Goal: Use online tool/utility: Utilize a website feature to perform a specific function

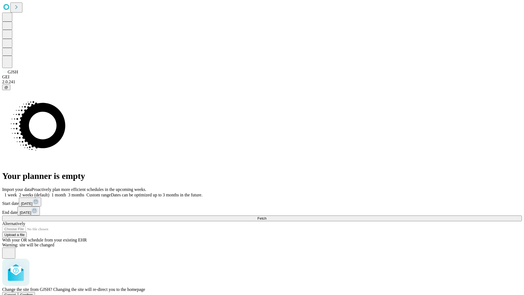
click at [33, 293] on span "Confirm" at bounding box center [26, 295] width 13 height 4
click at [49, 192] on label "2 weeks (default)" at bounding box center [33, 194] width 32 height 5
click at [266, 216] on span "Fetch" at bounding box center [261, 218] width 9 height 4
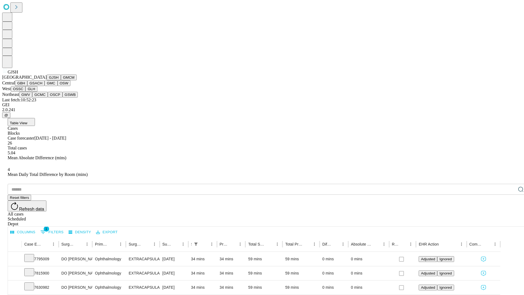
click at [61, 80] on button "GMCM" at bounding box center [69, 78] width 16 height 6
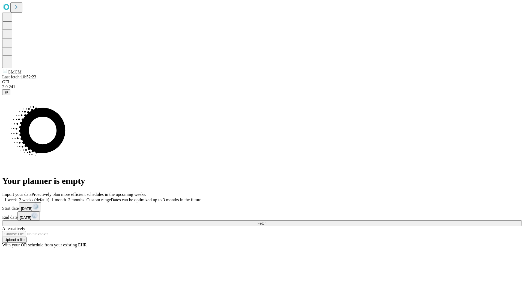
click at [49, 197] on label "2 weeks (default)" at bounding box center [33, 199] width 32 height 5
click at [266, 221] on span "Fetch" at bounding box center [261, 223] width 9 height 4
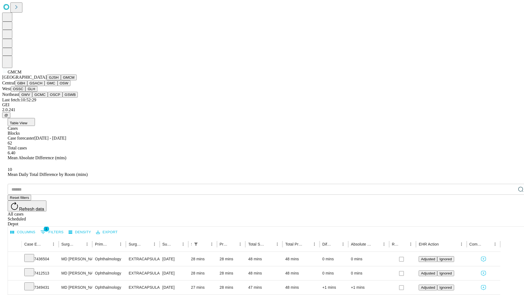
click at [27, 86] on button "GBH" at bounding box center [21, 83] width 12 height 6
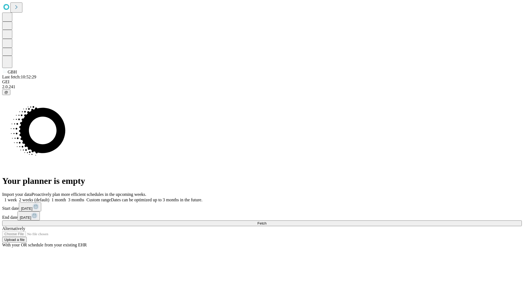
click at [49, 197] on label "2 weeks (default)" at bounding box center [33, 199] width 32 height 5
click at [266, 221] on span "Fetch" at bounding box center [261, 223] width 9 height 4
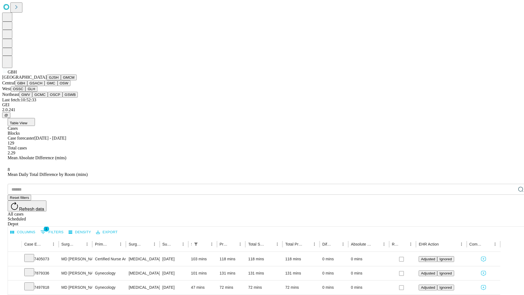
click at [42, 86] on button "GSACH" at bounding box center [35, 83] width 17 height 6
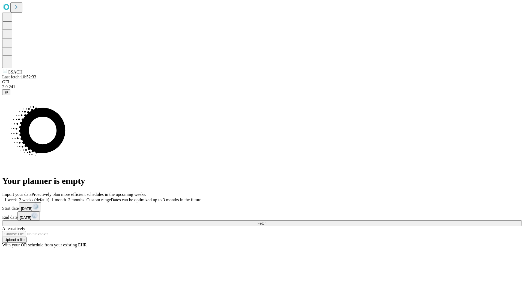
click at [49, 197] on label "2 weeks (default)" at bounding box center [33, 199] width 32 height 5
click at [266, 221] on span "Fetch" at bounding box center [261, 223] width 9 height 4
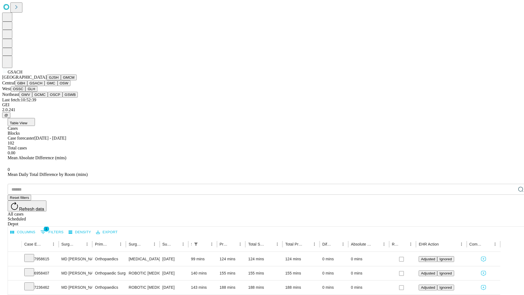
click at [44, 86] on button "GMC" at bounding box center [50, 83] width 13 height 6
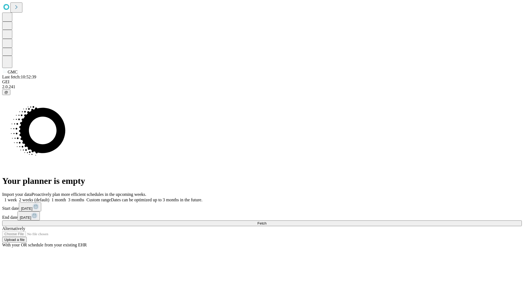
click at [49, 197] on label "2 weeks (default)" at bounding box center [33, 199] width 32 height 5
click at [266, 221] on span "Fetch" at bounding box center [261, 223] width 9 height 4
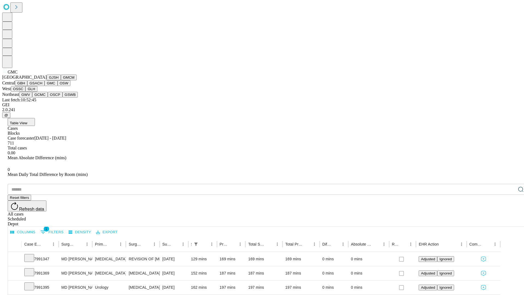
click at [58, 86] on button "OSW" at bounding box center [64, 83] width 13 height 6
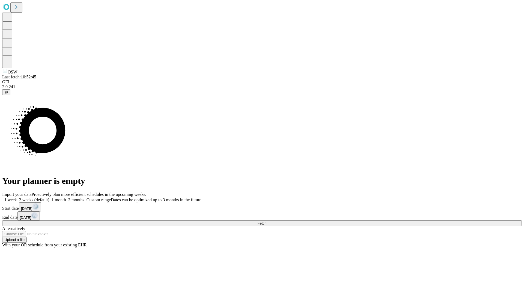
click at [266, 221] on span "Fetch" at bounding box center [261, 223] width 9 height 4
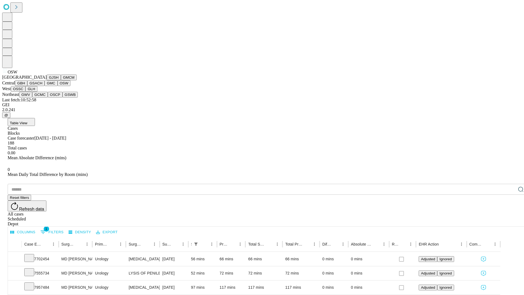
click at [26, 92] on button "OSSC" at bounding box center [18, 89] width 15 height 6
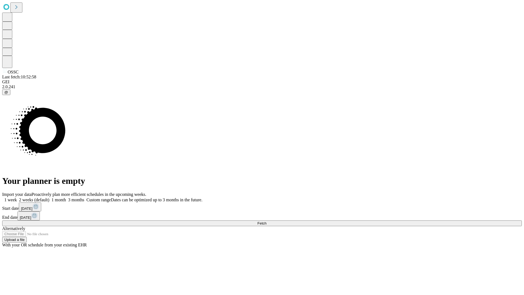
click at [266, 221] on span "Fetch" at bounding box center [261, 223] width 9 height 4
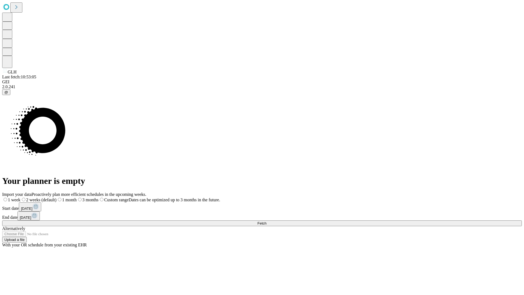
click at [266, 221] on span "Fetch" at bounding box center [261, 223] width 9 height 4
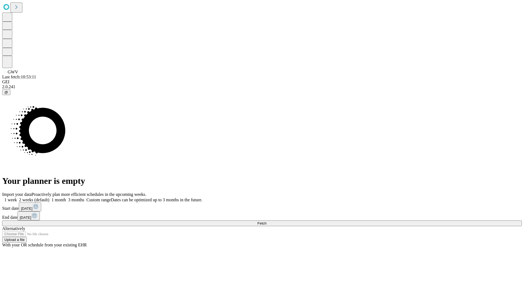
click at [49, 197] on label "2 weeks (default)" at bounding box center [33, 199] width 32 height 5
click at [266, 221] on span "Fetch" at bounding box center [261, 223] width 9 height 4
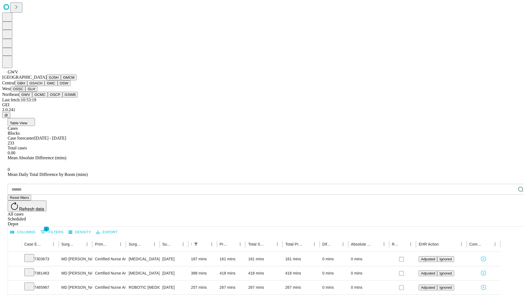
click at [42, 97] on button "GCMC" at bounding box center [40, 95] width 16 height 6
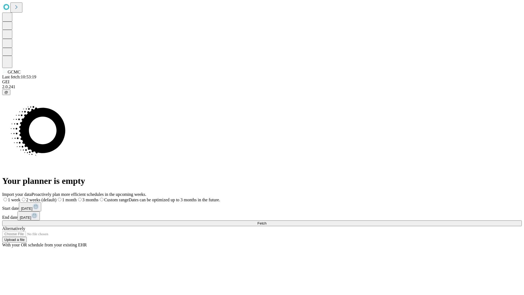
click at [56, 197] on label "2 weeks (default)" at bounding box center [38, 199] width 36 height 5
click at [266, 221] on span "Fetch" at bounding box center [261, 223] width 9 height 4
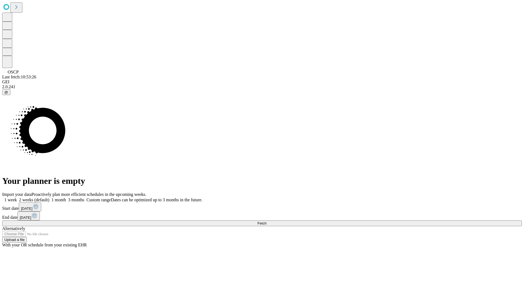
click at [49, 197] on label "2 weeks (default)" at bounding box center [33, 199] width 32 height 5
click at [266, 221] on span "Fetch" at bounding box center [261, 223] width 9 height 4
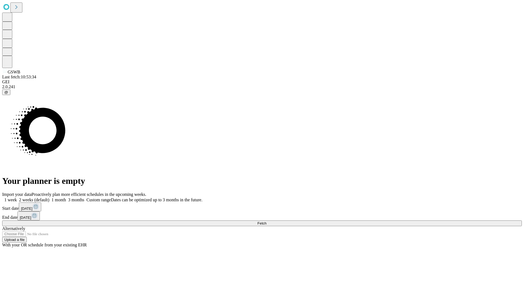
click at [49, 197] on label "2 weeks (default)" at bounding box center [33, 199] width 32 height 5
click at [266, 221] on span "Fetch" at bounding box center [261, 223] width 9 height 4
